Goal: Contribute content: Add original content to the website for others to see

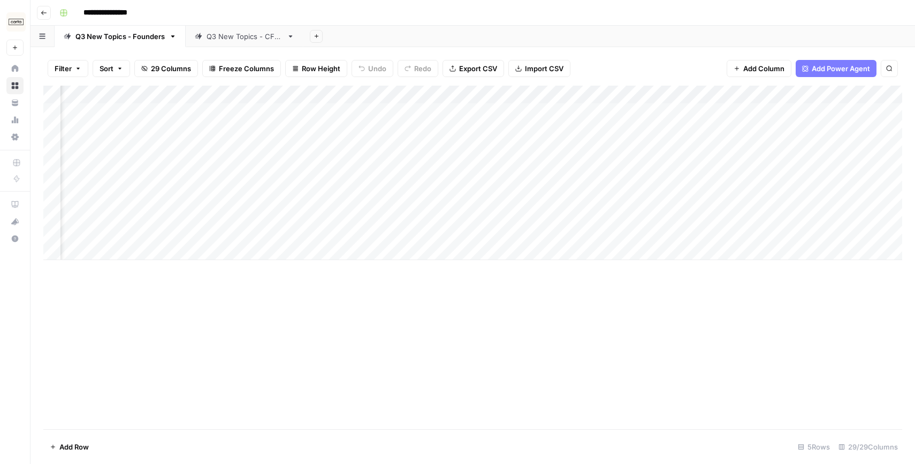
scroll to position [0, 1949]
click at [248, 39] on div "Q3 New Topics - CFOs" at bounding box center [245, 36] width 76 height 11
click at [123, 33] on div "Q3 New Topics - Founders" at bounding box center [119, 36] width 89 height 11
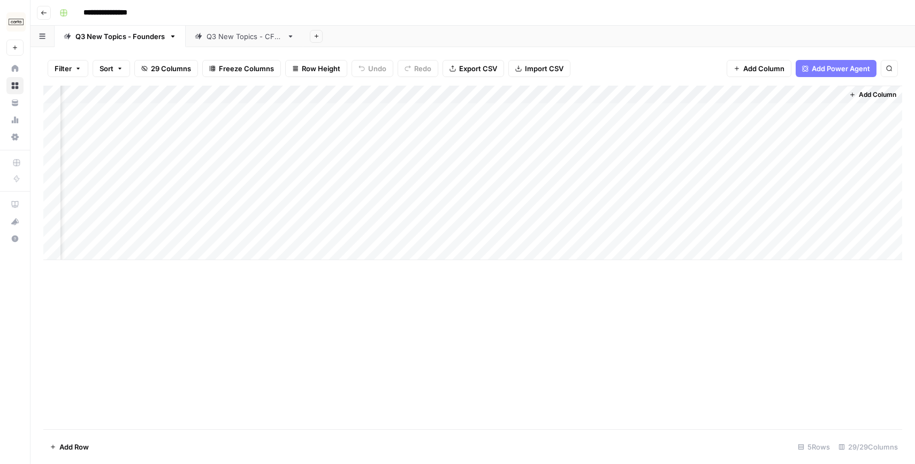
click at [626, 116] on div "Add Column" at bounding box center [472, 173] width 859 height 175
click at [652, 110] on div "Add Column" at bounding box center [472, 173] width 859 height 175
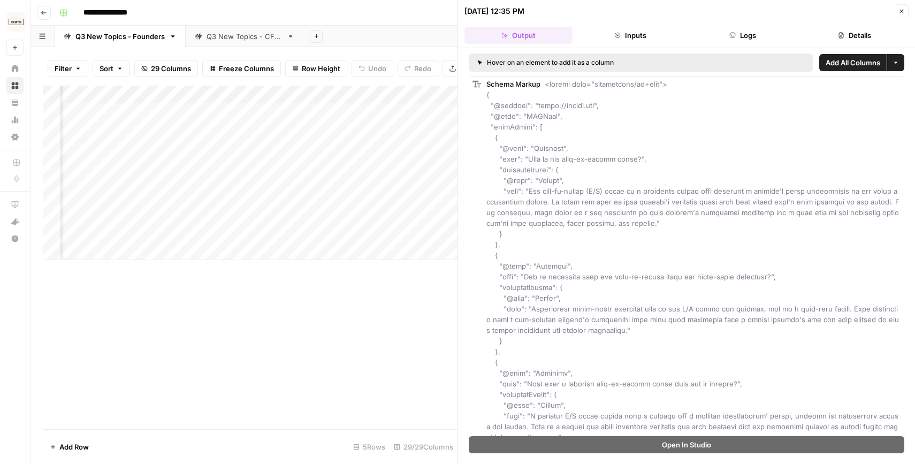
scroll to position [175, 0]
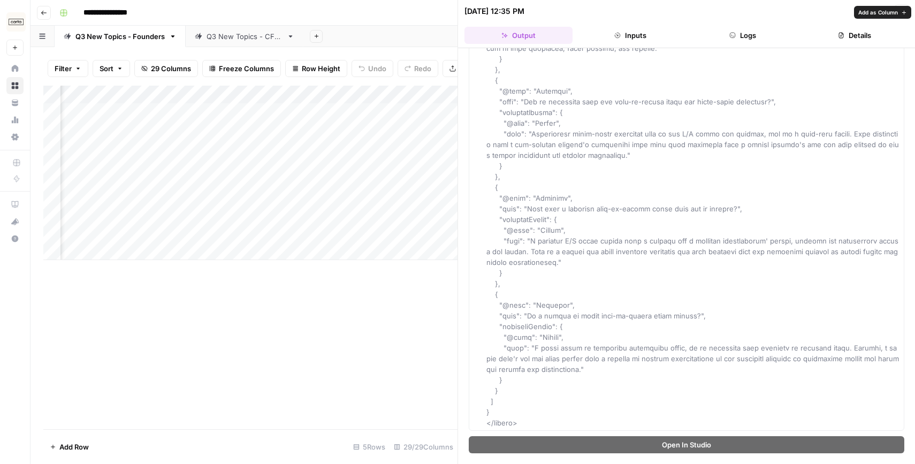
click at [396, 362] on div "Add Column" at bounding box center [250, 258] width 414 height 344
click at [904, 10] on icon "button" at bounding box center [902, 11] width 6 height 6
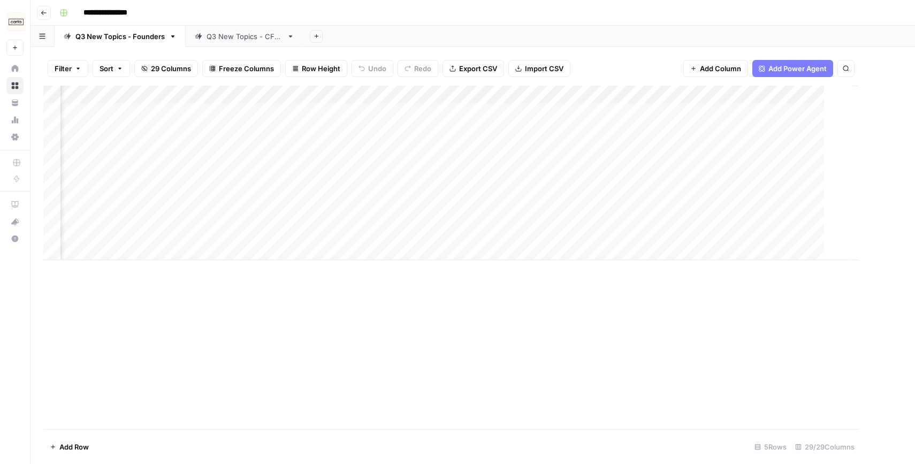
scroll to position [0, 1936]
click at [555, 116] on div "Add Column" at bounding box center [472, 173] width 859 height 175
click at [577, 111] on div "Add Column" at bounding box center [472, 173] width 859 height 175
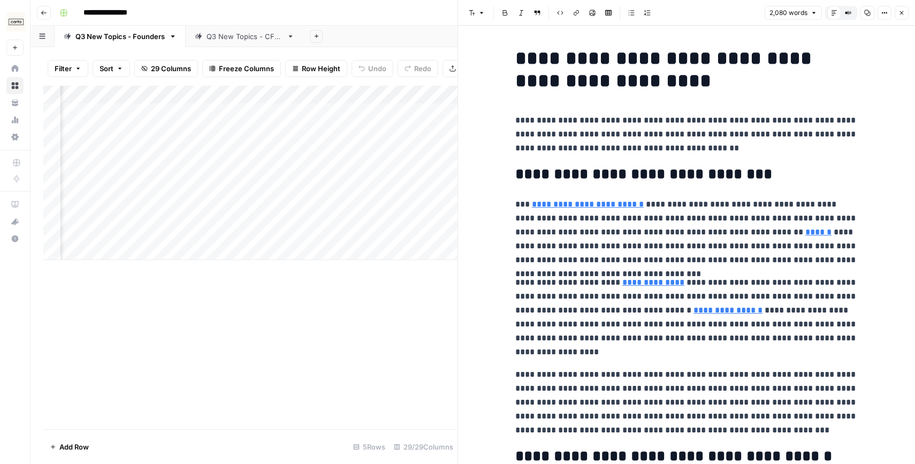
click at [868, 11] on icon "button" at bounding box center [868, 13] width 6 height 6
click at [369, 309] on div "Add Column" at bounding box center [250, 258] width 414 height 344
click at [905, 13] on button "Close" at bounding box center [902, 13] width 14 height 14
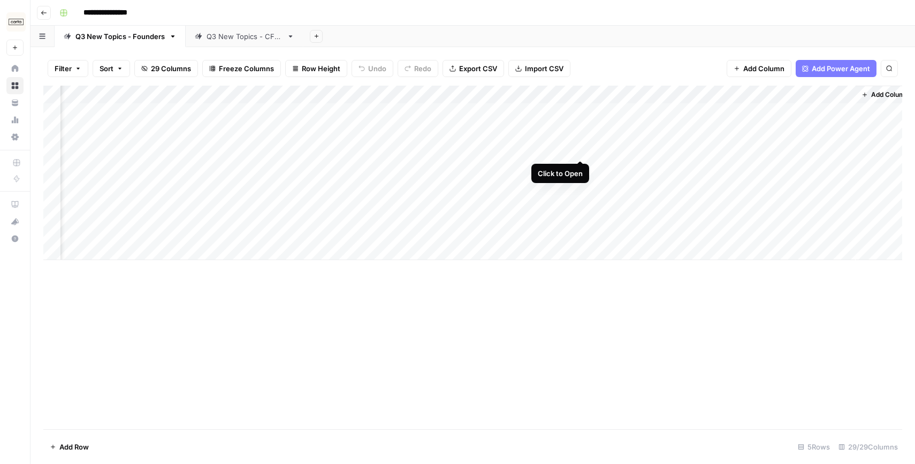
click at [581, 141] on div "Add Column" at bounding box center [472, 173] width 859 height 175
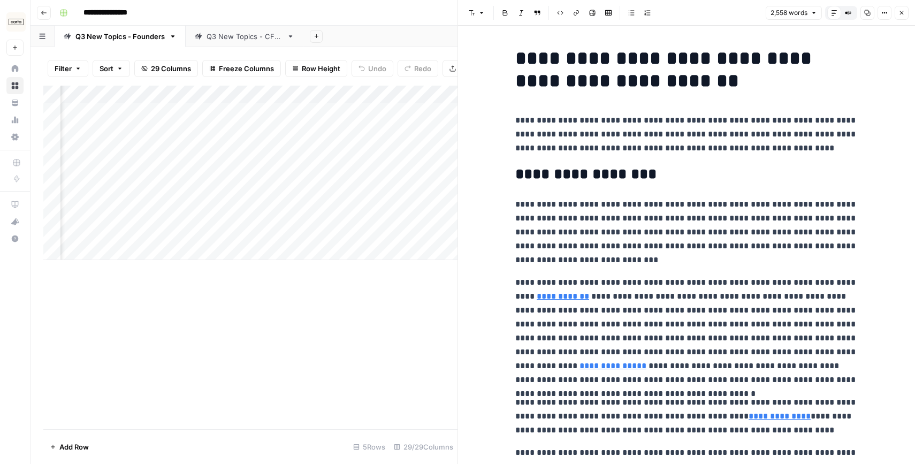
click at [868, 16] on icon "button" at bounding box center [868, 13] width 6 height 6
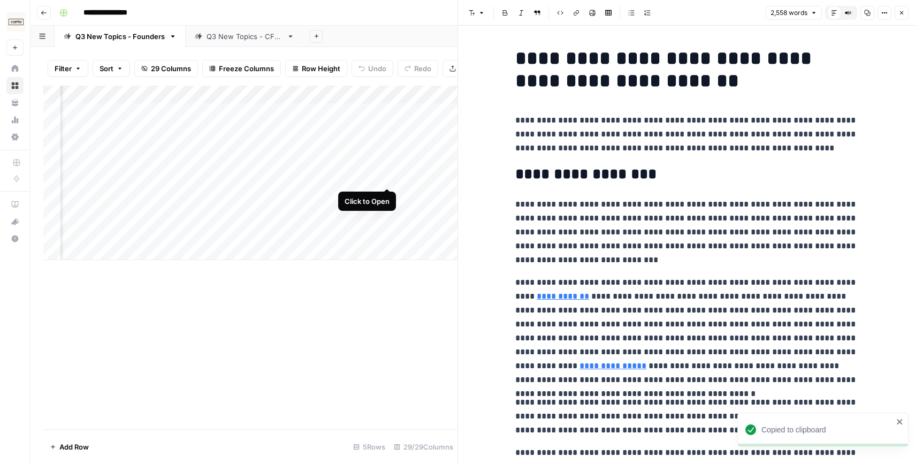
click at [362, 173] on div "Add Column" at bounding box center [250, 173] width 414 height 175
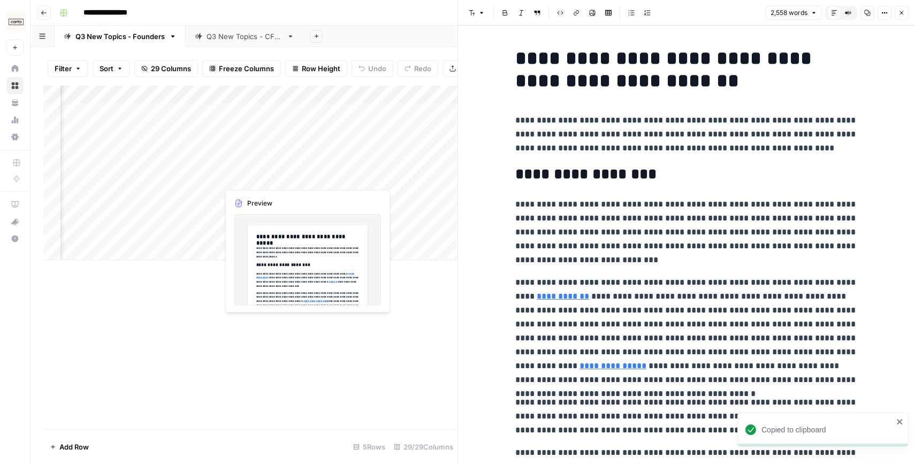
click at [289, 170] on div "Add Column" at bounding box center [250, 173] width 414 height 175
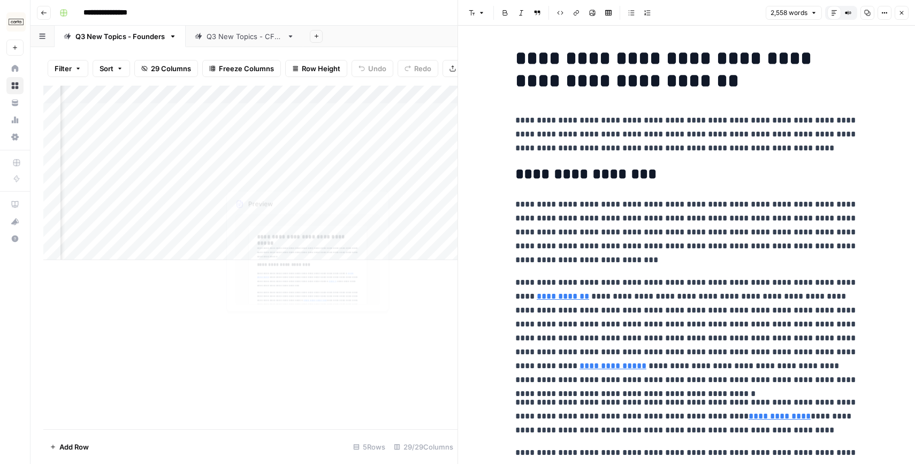
click at [262, 196] on div "Add Column" at bounding box center [250, 173] width 414 height 175
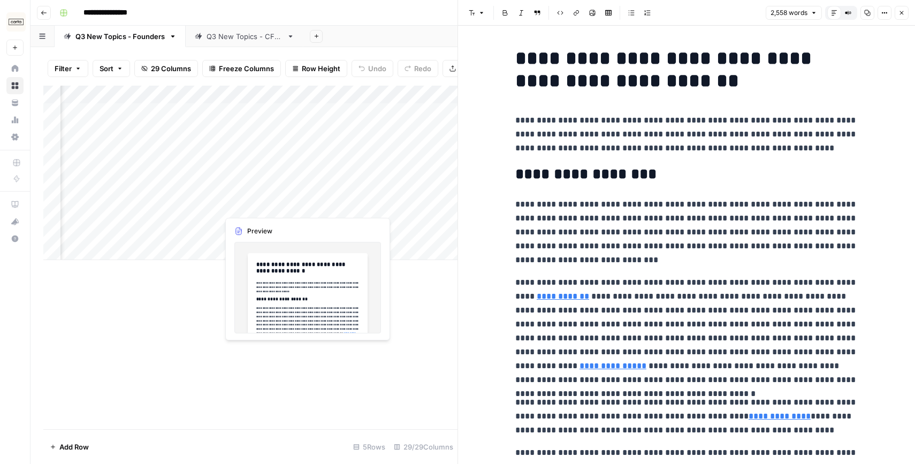
click at [276, 175] on div "Add Column" at bounding box center [250, 173] width 414 height 175
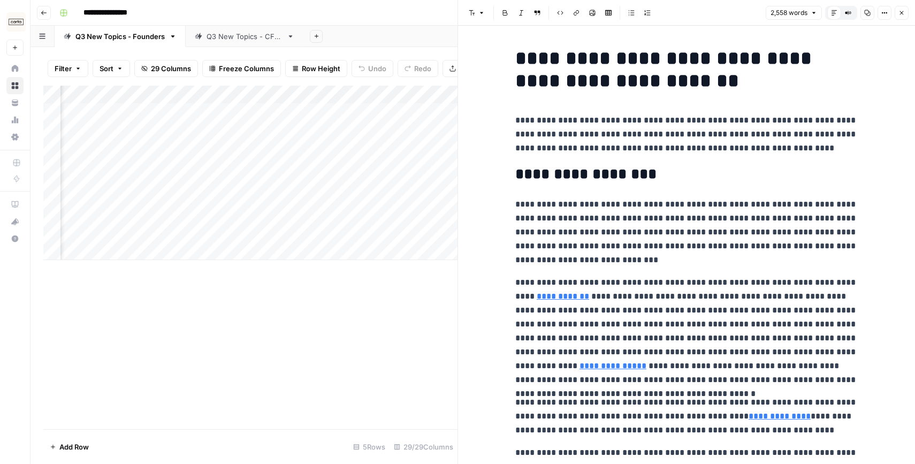
click at [903, 11] on icon "button" at bounding box center [902, 13] width 6 height 6
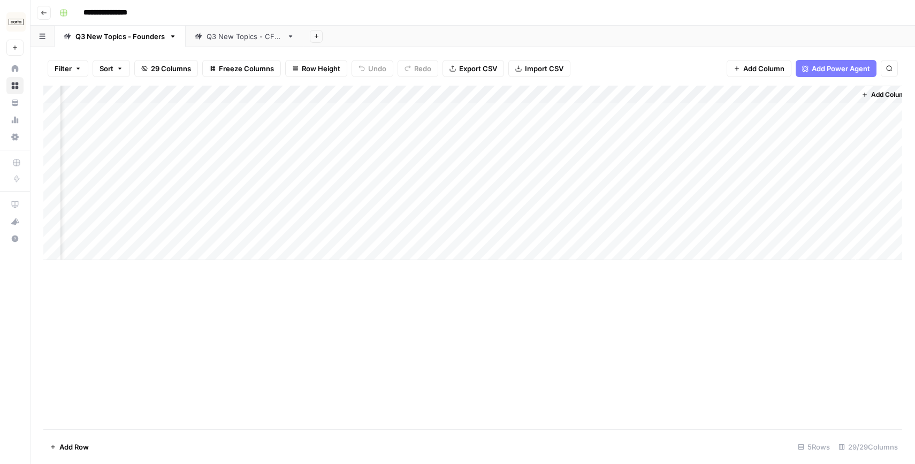
click at [305, 167] on div "Add Column" at bounding box center [472, 173] width 859 height 175
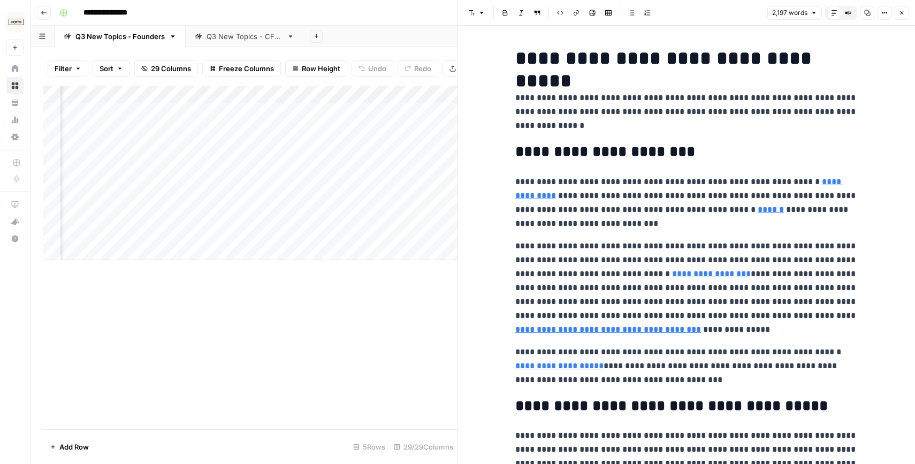
click at [870, 12] on icon "button" at bounding box center [868, 13] width 6 height 6
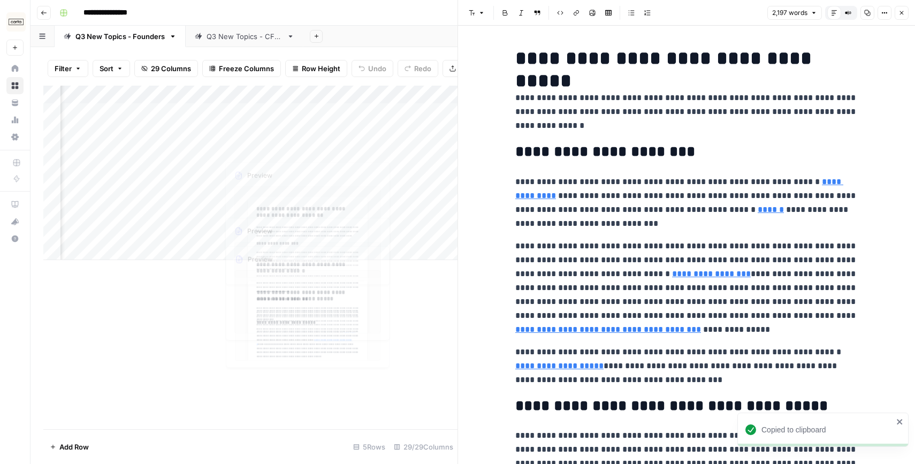
click at [305, 312] on div "Add Column" at bounding box center [250, 258] width 414 height 344
click at [267, 39] on div "Q3 New Topics - CFOs" at bounding box center [245, 36] width 76 height 11
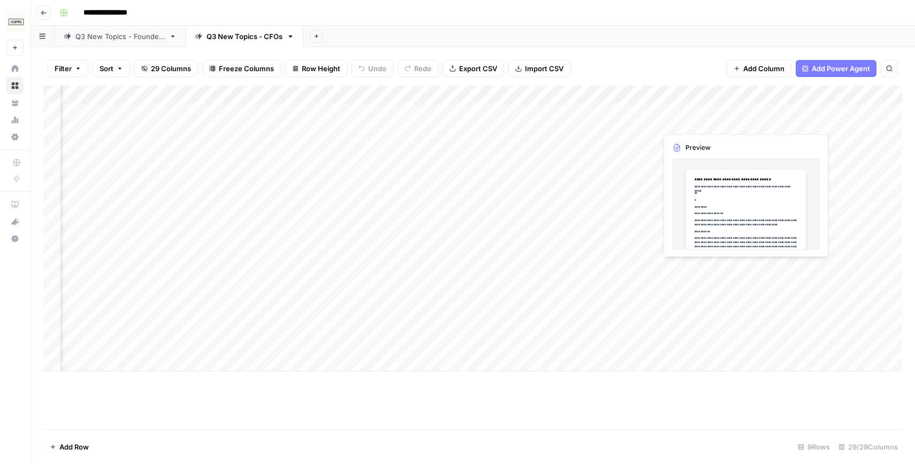
scroll to position [0, 1924]
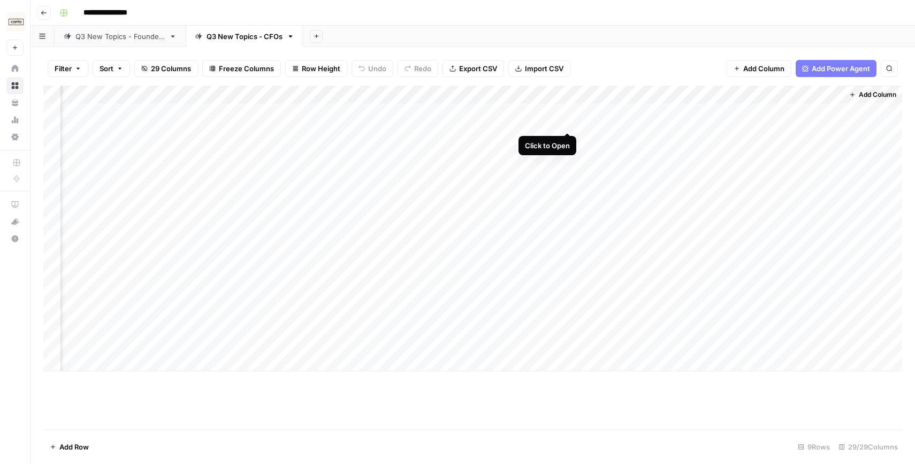
click at [567, 112] on div "Add Column" at bounding box center [472, 229] width 859 height 286
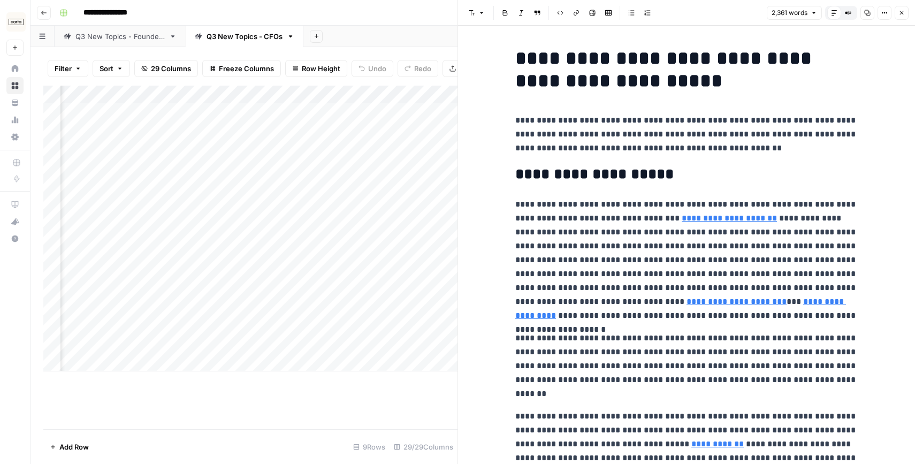
click at [864, 11] on button "Copy" at bounding box center [868, 13] width 14 height 14
click at [245, 149] on div "Add Column" at bounding box center [250, 229] width 414 height 286
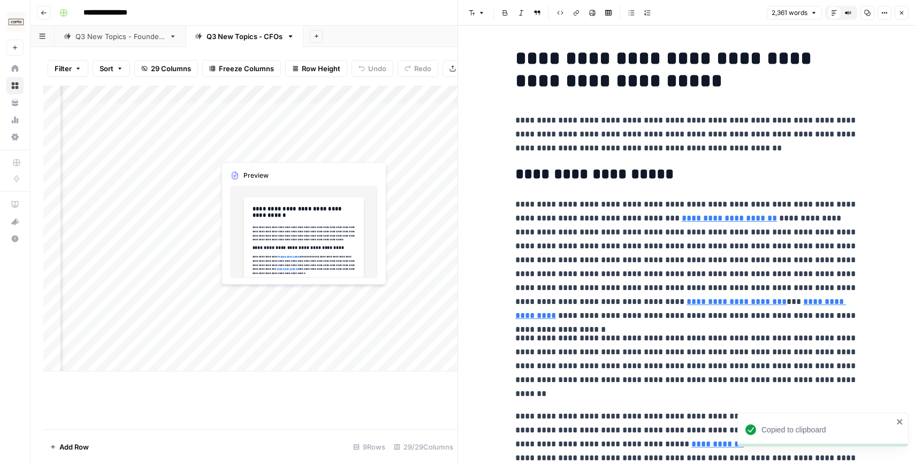
click at [280, 145] on div "Add Column" at bounding box center [250, 229] width 414 height 286
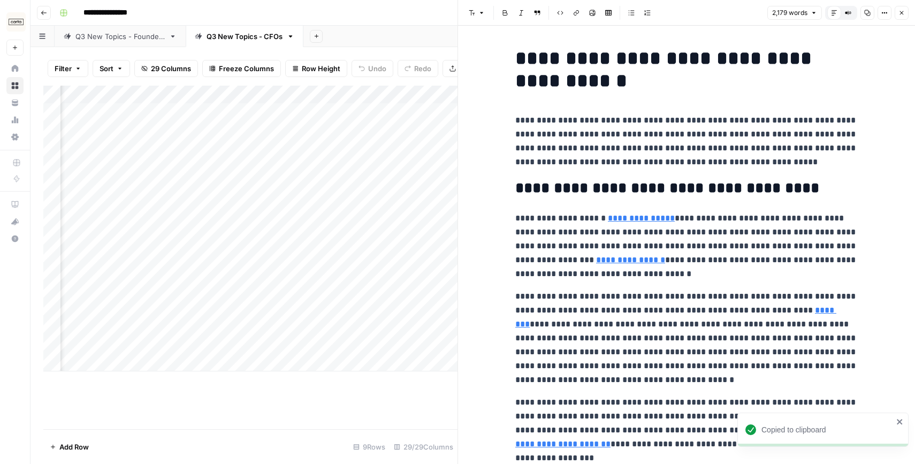
click at [868, 15] on icon "button" at bounding box center [868, 13] width 6 height 6
